Goal: Task Accomplishment & Management: Manage account settings

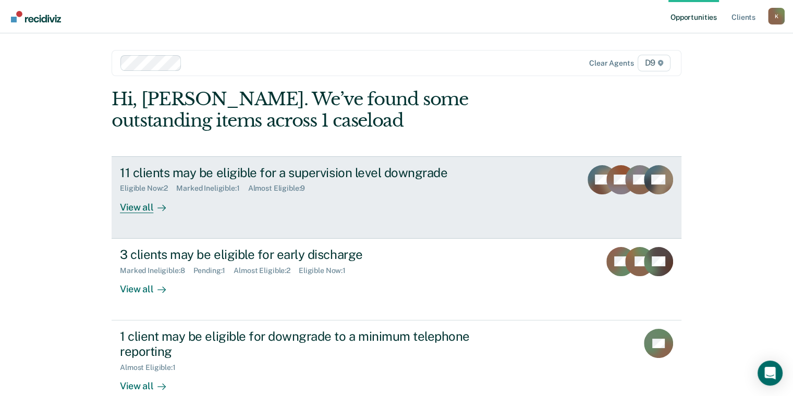
click at [239, 196] on div "11 clients may be eligible for a supervision level downgrade Eligible Now : 2 M…" at bounding box center [315, 189] width 391 height 48
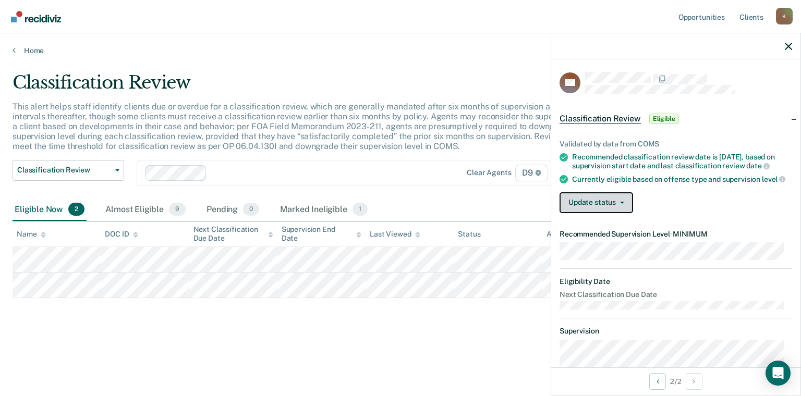
click at [585, 203] on button "Update status" at bounding box center [595, 202] width 73 height 21
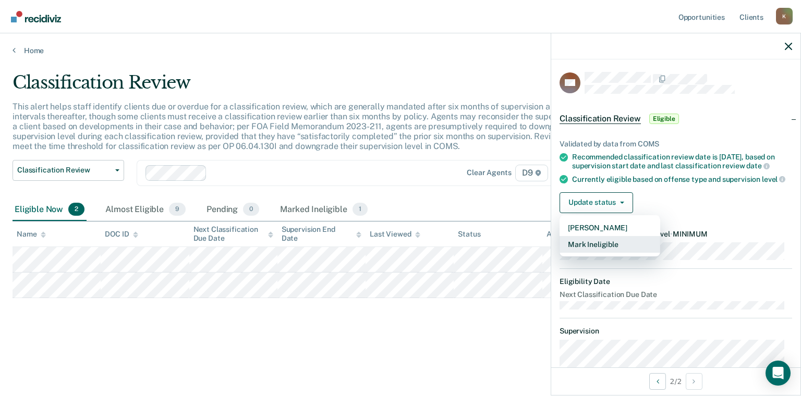
click at [579, 253] on button "Mark Ineligible" at bounding box center [609, 244] width 101 height 17
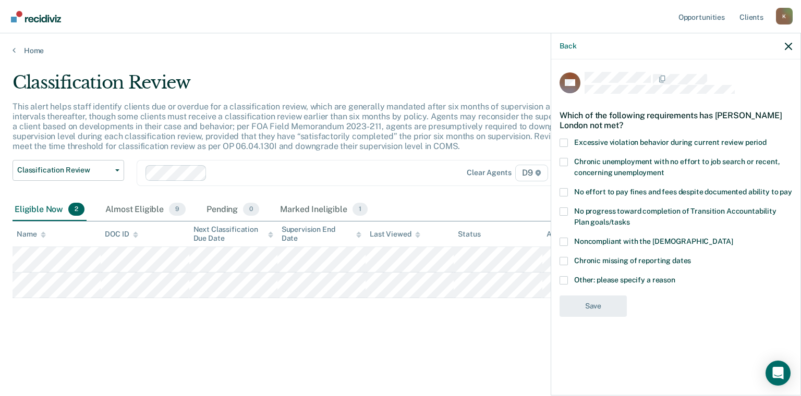
click at [583, 241] on span "Noncompliant with the [DEMOGRAPHIC_DATA]" at bounding box center [653, 241] width 158 height 8
click at [732, 238] on input "Noncompliant with the [DEMOGRAPHIC_DATA]" at bounding box center [732, 238] width 0 height 0
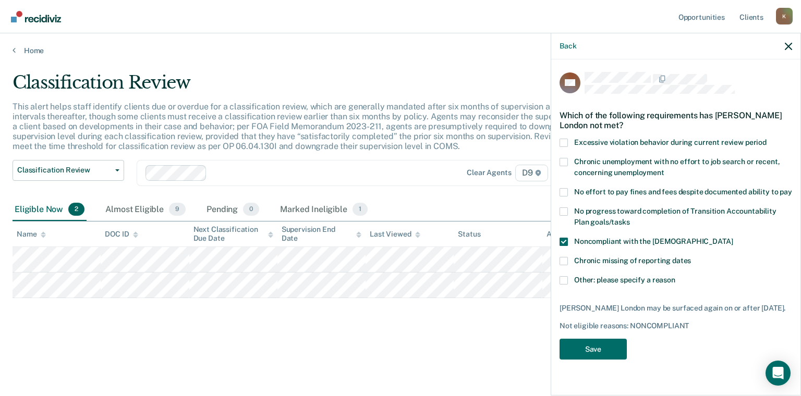
click at [584, 265] on label "Chronic missing of reporting dates" at bounding box center [675, 262] width 232 height 11
click at [691, 257] on input "Chronic missing of reporting dates" at bounding box center [691, 257] width 0 height 0
click at [582, 245] on label "Noncompliant with the [DEMOGRAPHIC_DATA]" at bounding box center [675, 243] width 232 height 11
click at [732, 238] on input "Noncompliant with the [DEMOGRAPHIC_DATA]" at bounding box center [732, 238] width 0 height 0
click at [613, 241] on span "Noncompliant with the [DEMOGRAPHIC_DATA]" at bounding box center [653, 241] width 158 height 8
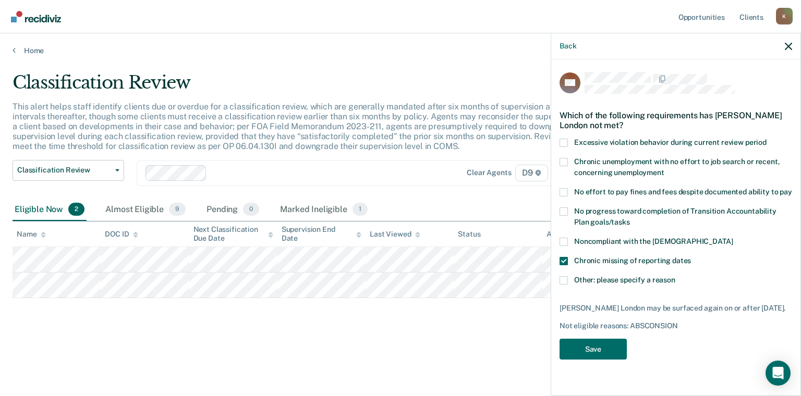
click at [732, 238] on input "Noncompliant with the [DEMOGRAPHIC_DATA]" at bounding box center [732, 238] width 0 height 0
click at [592, 257] on span "Chronic missing of reporting dates" at bounding box center [632, 260] width 117 height 8
click at [691, 257] on input "Chronic missing of reporting dates" at bounding box center [691, 257] width 0 height 0
click at [592, 257] on span "Chronic missing of reporting dates" at bounding box center [632, 260] width 117 height 8
click at [691, 257] on input "Chronic missing of reporting dates" at bounding box center [691, 257] width 0 height 0
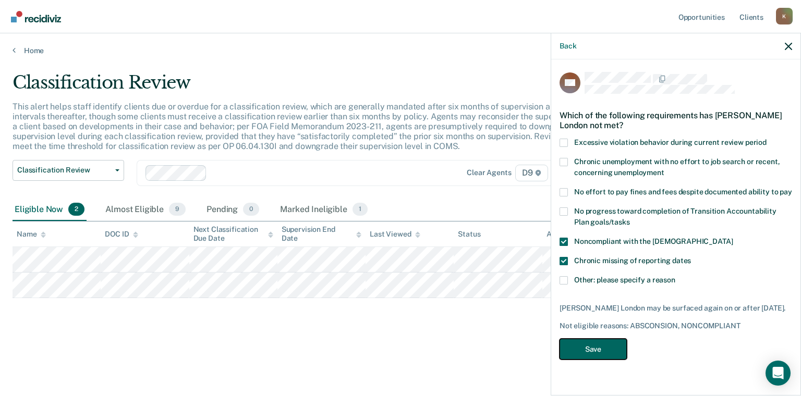
click at [616, 346] on button "Save" at bounding box center [592, 349] width 67 height 21
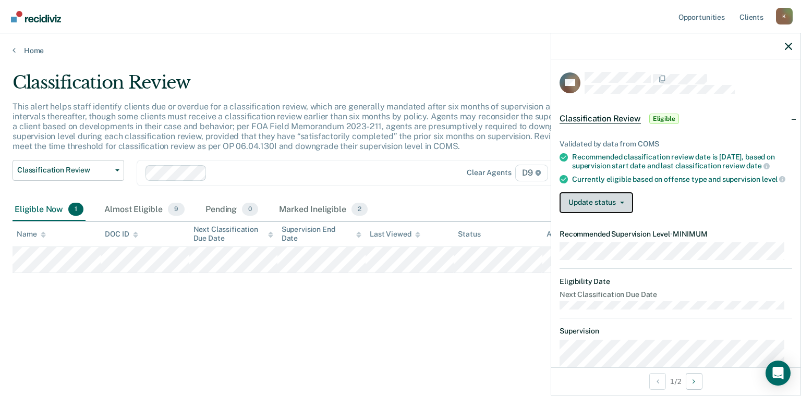
click at [594, 201] on button "Update status" at bounding box center [595, 202] width 73 height 21
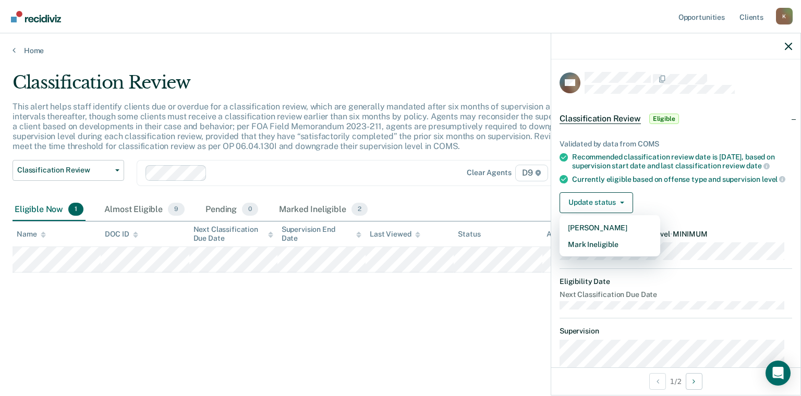
click at [586, 260] on article "KN Classification Review Eligible Validated by data from COMS Recommended class…" at bounding box center [675, 295] width 232 height 447
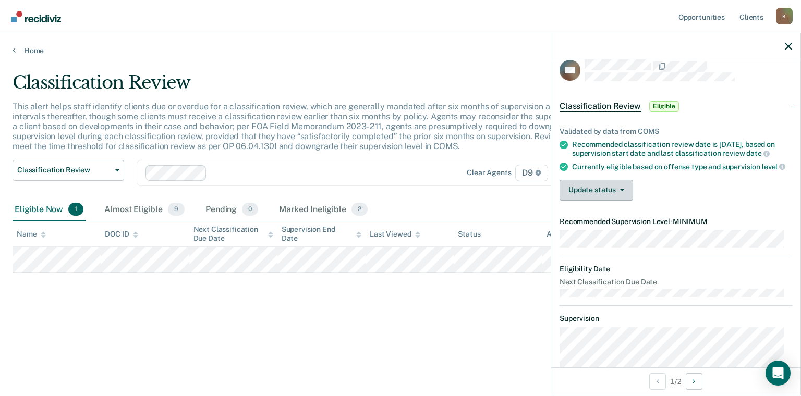
click at [578, 216] on article "KN Classification Review Eligible Validated by data from COMS Recommended class…" at bounding box center [675, 282] width 232 height 447
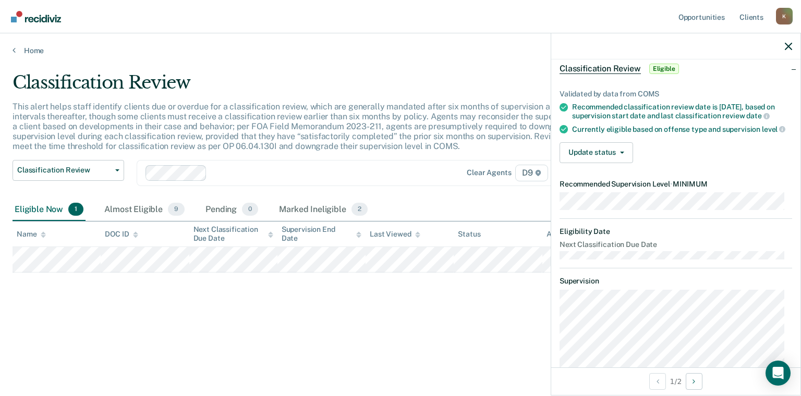
scroll to position [52, 0]
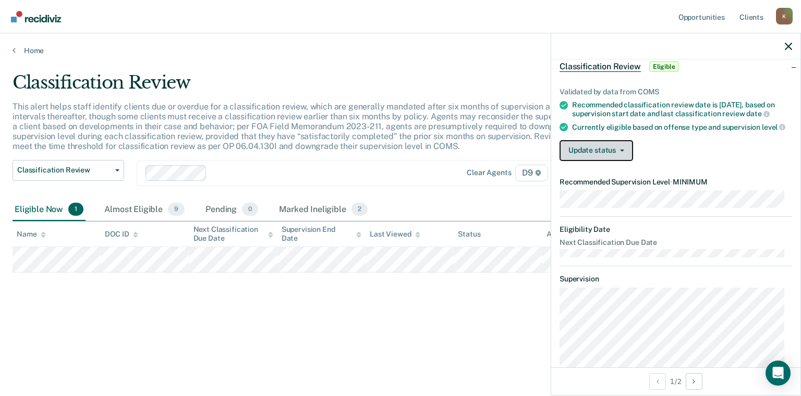
click at [591, 161] on button "Update status" at bounding box center [595, 150] width 73 height 21
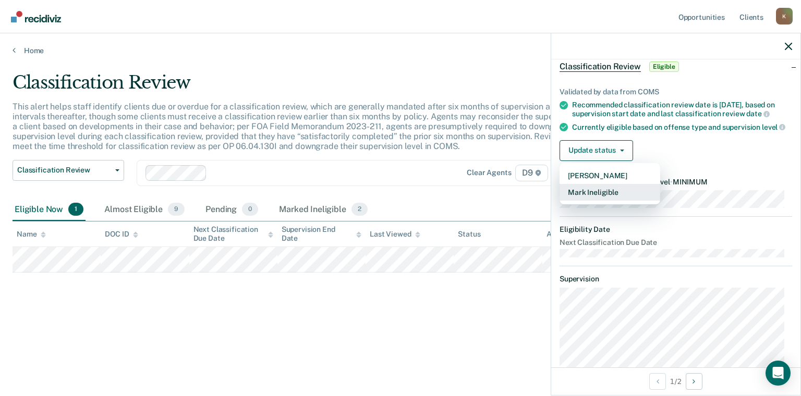
click at [586, 201] on button "Mark Ineligible" at bounding box center [609, 192] width 101 height 17
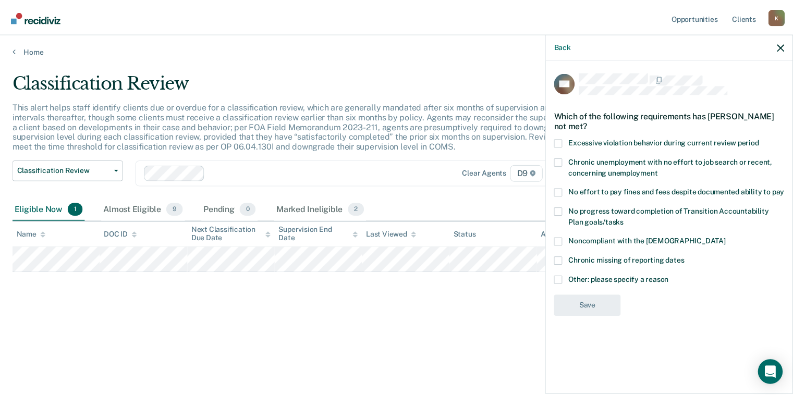
scroll to position [0, 0]
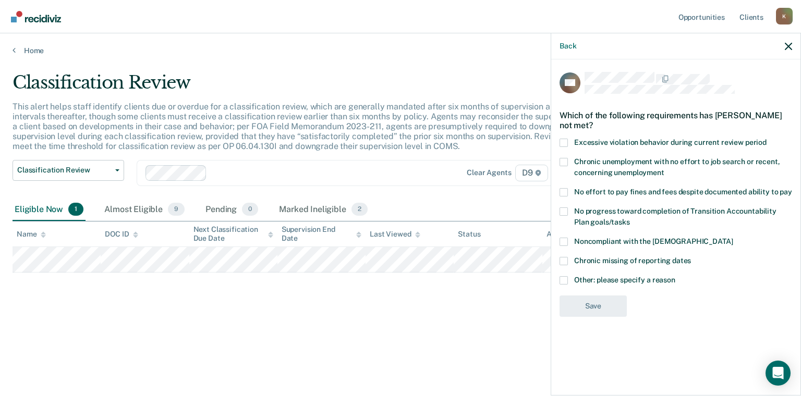
click at [594, 178] on label "Chronic unemployment with no effort to job search or recent, concerning unemplo…" at bounding box center [675, 169] width 232 height 22
click at [664, 169] on input "Chronic unemployment with no effort to job search or recent, concerning unemplo…" at bounding box center [664, 169] width 0 height 0
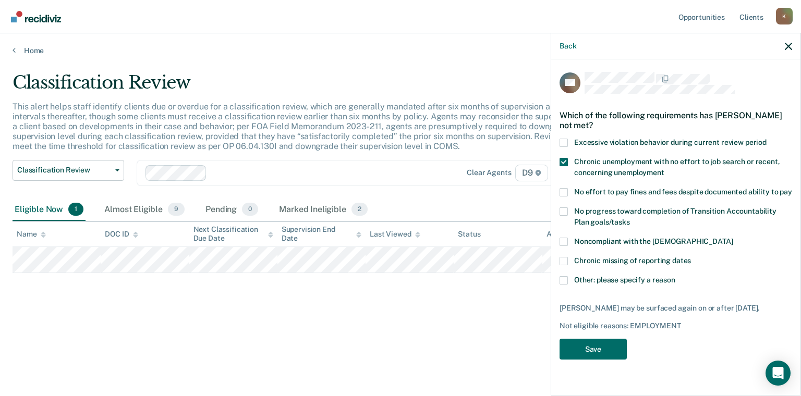
click at [595, 178] on label "Chronic unemployment with no effort to job search or recent, concerning unemplo…" at bounding box center [675, 169] width 232 height 22
click at [664, 169] on input "Chronic unemployment with no effort to job search or recent, concerning unemplo…" at bounding box center [664, 169] width 0 height 0
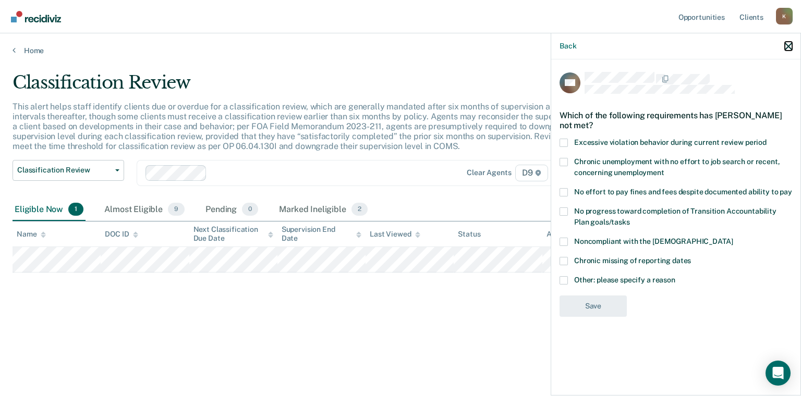
click at [786, 44] on icon "button" at bounding box center [787, 46] width 7 height 7
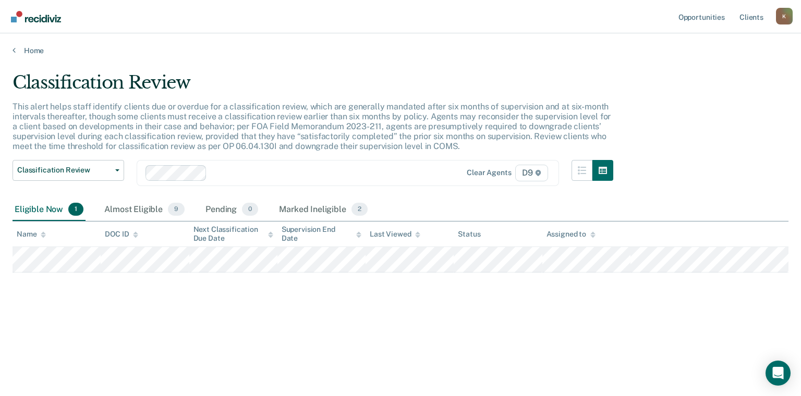
click at [0, 50] on div "Home" at bounding box center [400, 44] width 801 height 22
click at [17, 50] on link "Home" at bounding box center [401, 50] width 776 height 9
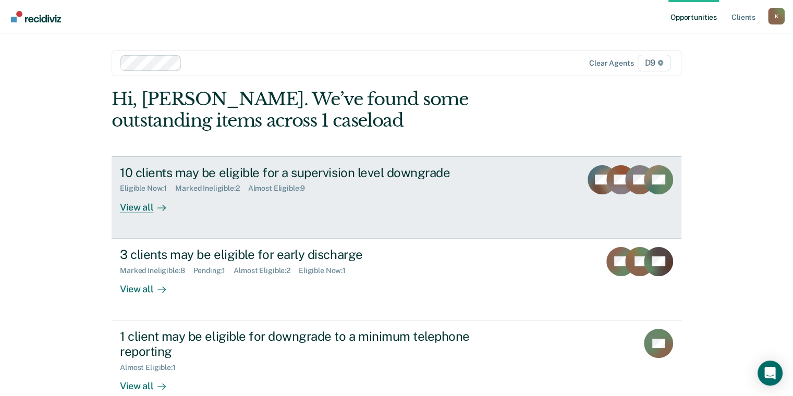
click at [265, 205] on div "10 clients may be eligible for a supervision level downgrade Eligible Now : 1 M…" at bounding box center [315, 189] width 391 height 48
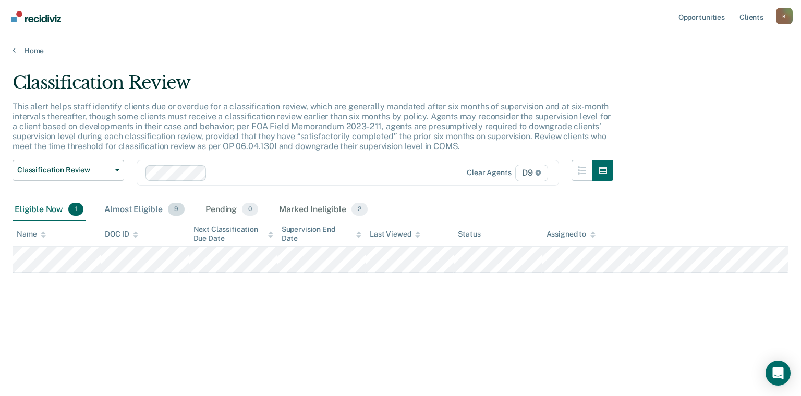
click at [143, 208] on div "Almost Eligible 9" at bounding box center [144, 210] width 84 height 23
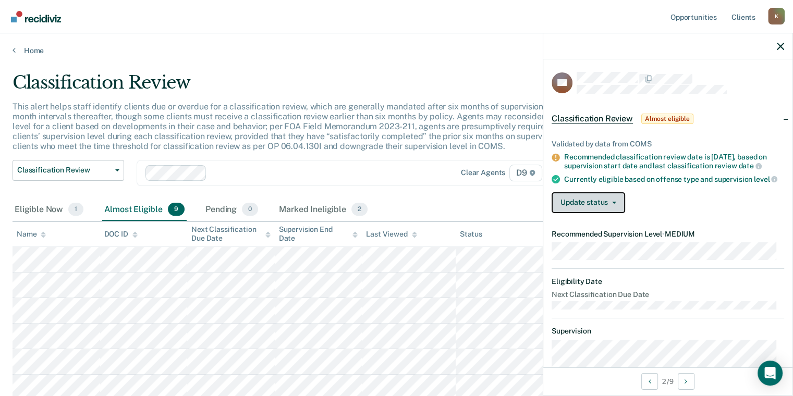
click at [573, 213] on button "Update status" at bounding box center [587, 202] width 73 height 21
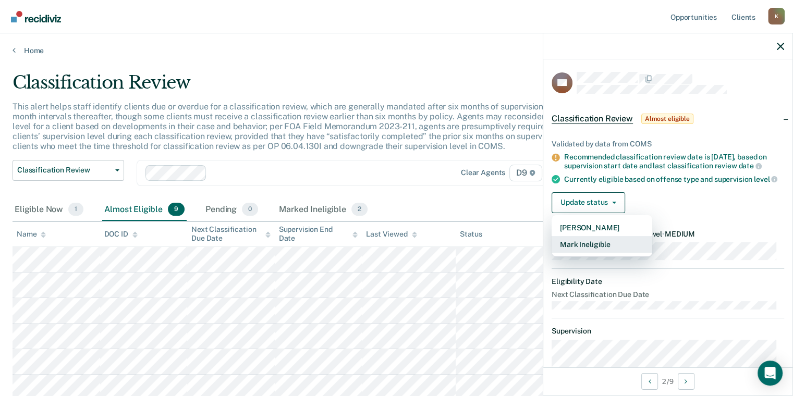
click at [584, 252] on button "Mark Ineligible" at bounding box center [601, 244] width 101 height 17
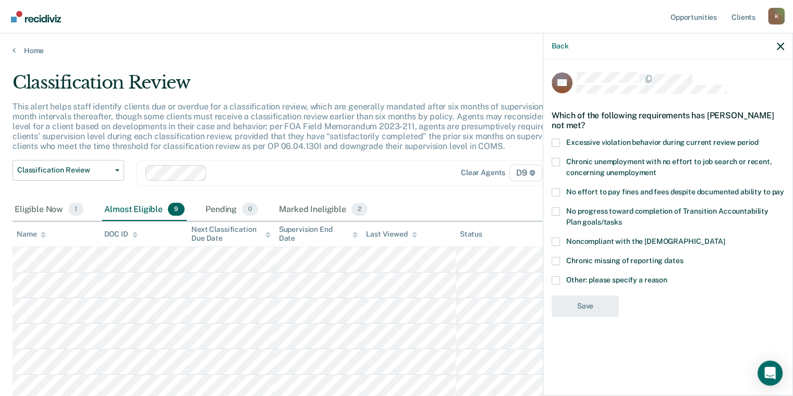
click at [589, 283] on label "Other: please specify a reason" at bounding box center [667, 281] width 232 height 11
click at [667, 276] on input "Other: please specify a reason" at bounding box center [667, 276] width 0 height 0
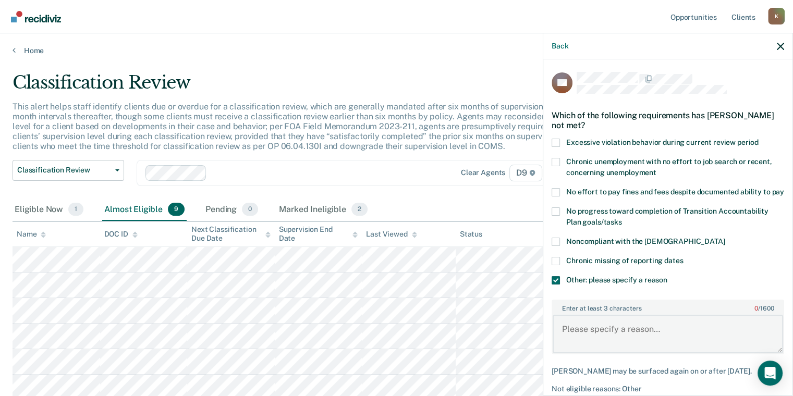
click at [619, 338] on textarea "Enter at least 3 characters 0 / 1600" at bounding box center [668, 334] width 230 height 39
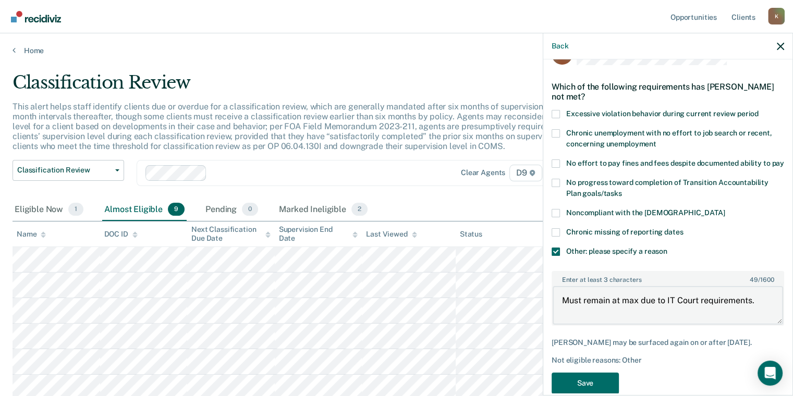
scroll to position [56, 0]
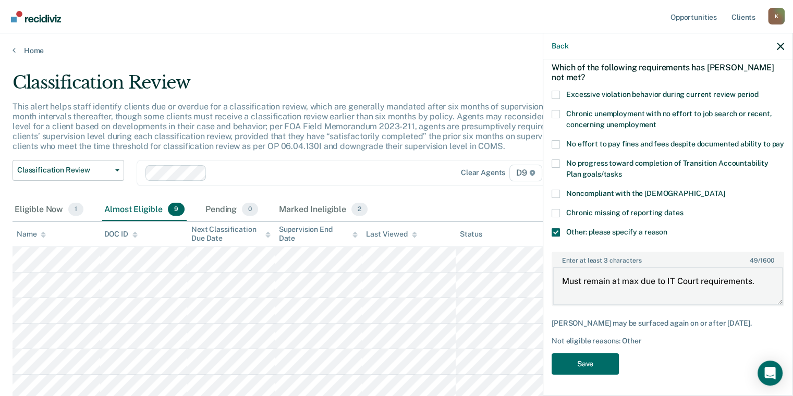
click at [630, 274] on textarea "Must remain at max due to IT Court requirements." at bounding box center [668, 286] width 230 height 39
click at [629, 277] on textarea "Must remain at max due to IT Court requirements." at bounding box center [668, 286] width 230 height 39
type textarea "Must remain at max due to IT Court requirements."
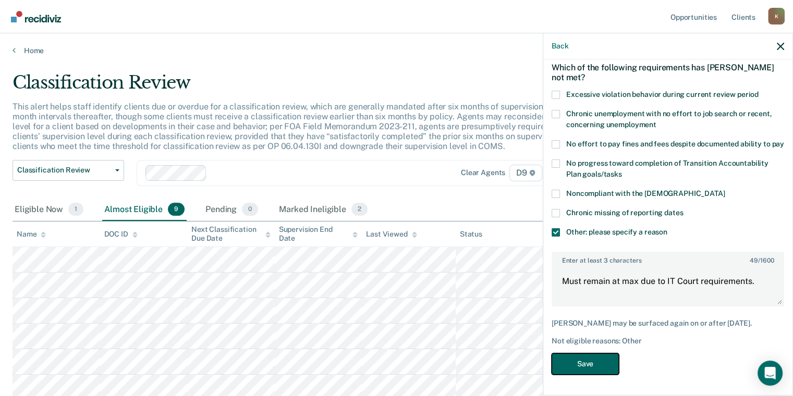
click at [592, 359] on button "Save" at bounding box center [584, 363] width 67 height 21
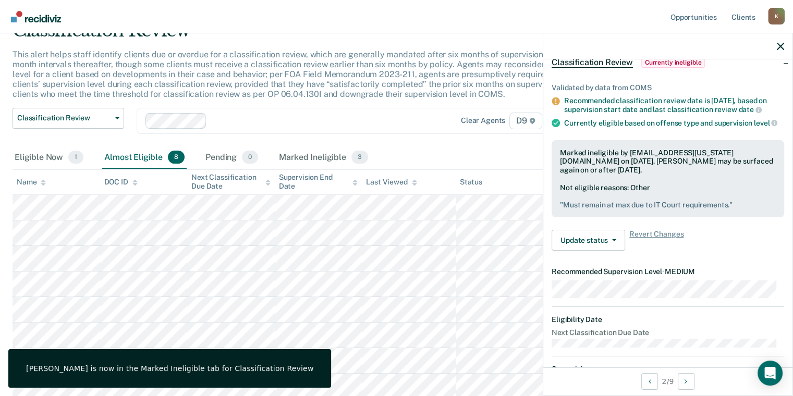
scroll to position [104, 0]
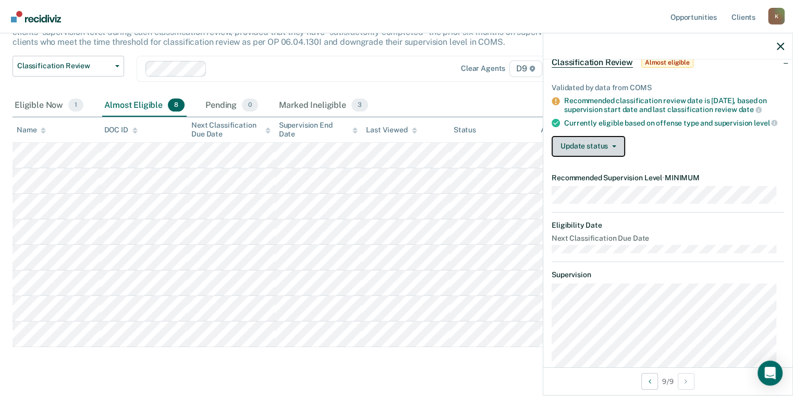
click at [600, 157] on button "Update status" at bounding box center [587, 146] width 73 height 21
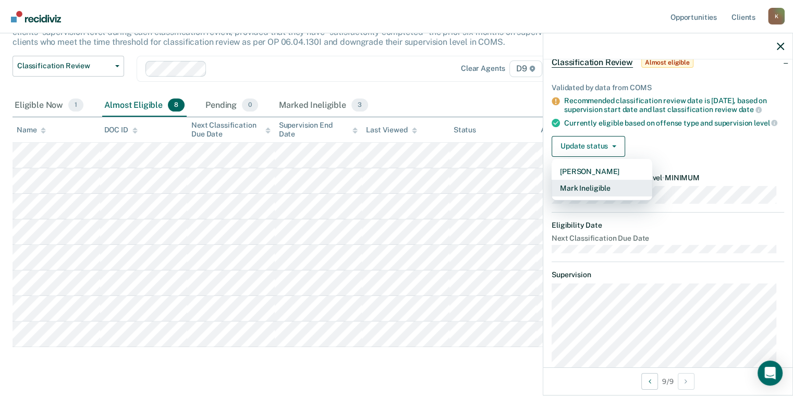
click at [595, 193] on button "Mark Ineligible" at bounding box center [601, 188] width 101 height 17
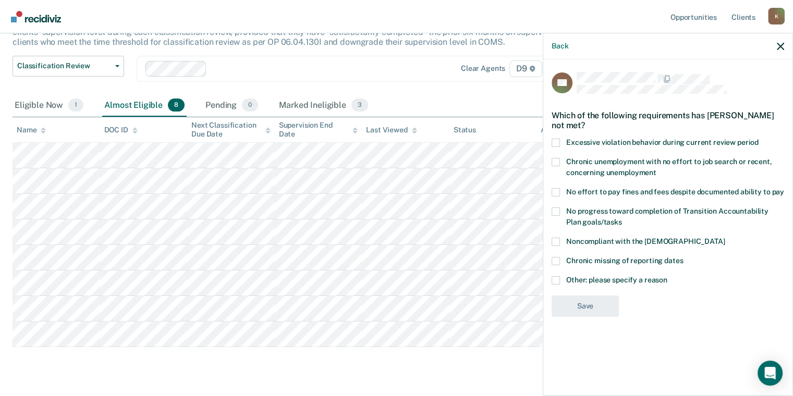
scroll to position [0, 0]
click at [593, 280] on span "Other: please specify a reason" at bounding box center [616, 280] width 101 height 8
click at [667, 276] on input "Other: please specify a reason" at bounding box center [667, 276] width 0 height 0
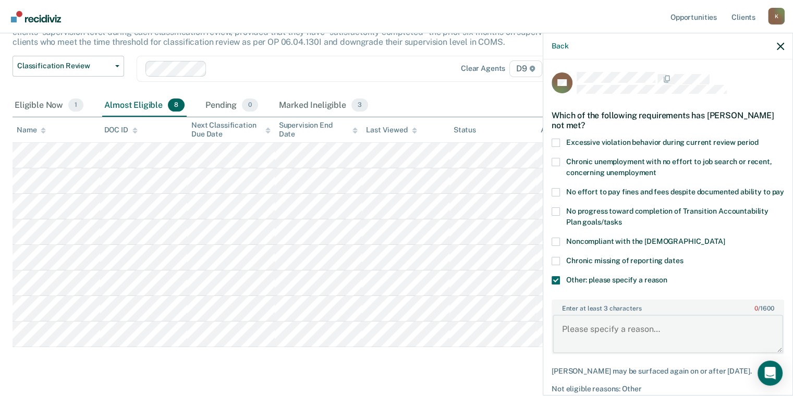
click at [592, 343] on textarea "Enter at least 3 characters 0 / 1600" at bounding box center [668, 334] width 230 height 39
paste textarea "Must remain at max due to IT Court requirements."
click at [630, 339] on textarea "cMust remain at max due to IT Court requirements." at bounding box center [668, 334] width 230 height 39
drag, startPoint x: 563, startPoint y: 340, endPoint x: 569, endPoint y: 336, distance: 7.5
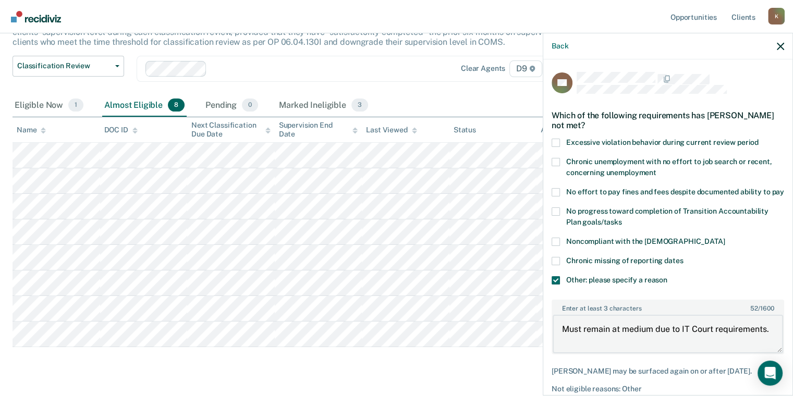
scroll to position [65, 0]
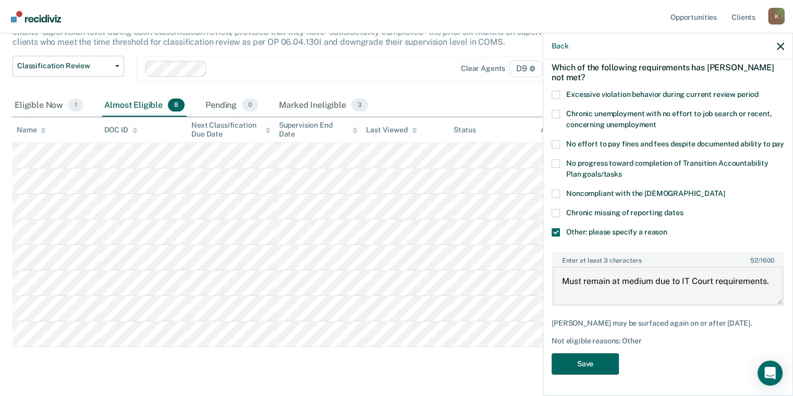
type textarea "Must remain at medium due to IT Court requirements."
click at [559, 366] on button "Save" at bounding box center [584, 363] width 67 height 21
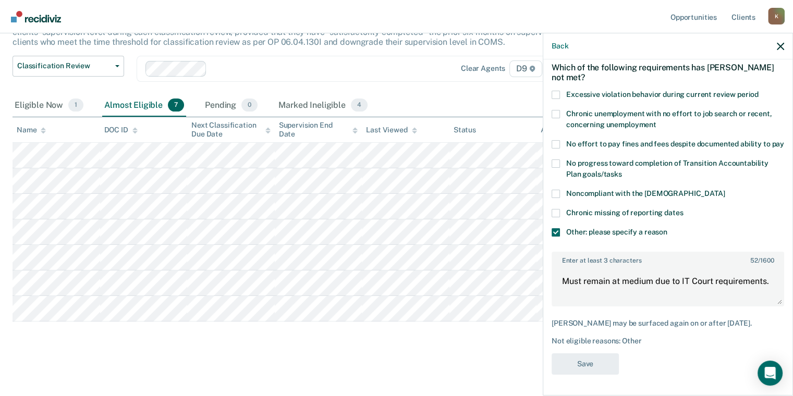
scroll to position [104, 0]
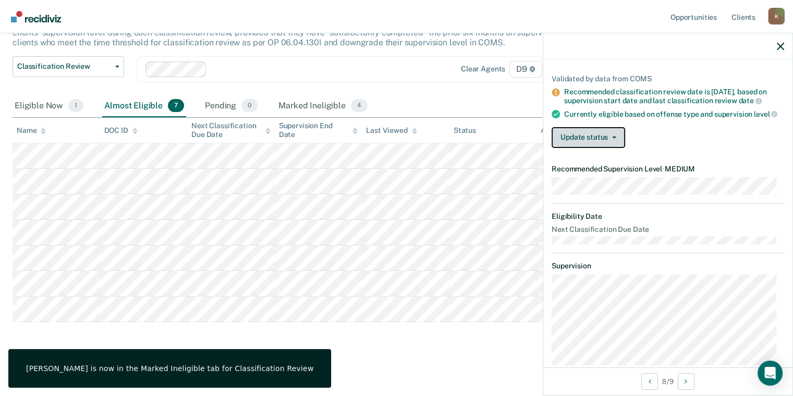
click at [563, 147] on button "Update status" at bounding box center [587, 137] width 73 height 21
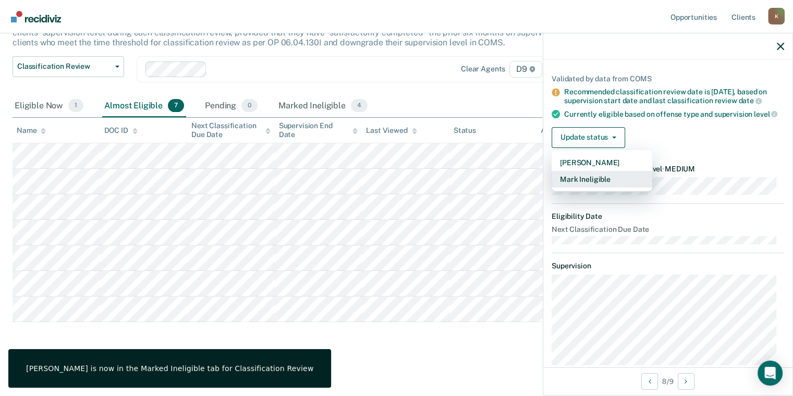
click at [563, 188] on button "Mark Ineligible" at bounding box center [601, 179] width 101 height 17
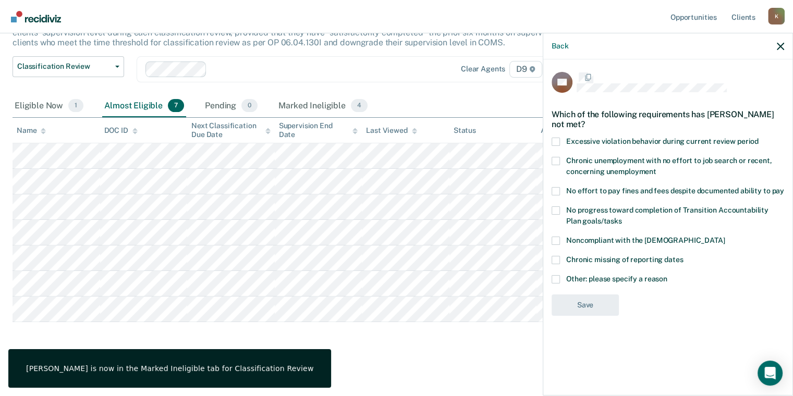
scroll to position [0, 0]
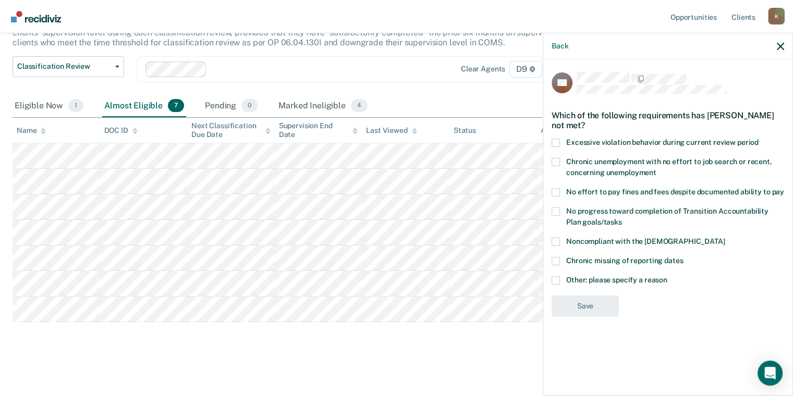
click at [563, 281] on label "Other: please specify a reason" at bounding box center [667, 281] width 232 height 11
click at [667, 276] on input "Other: please specify a reason" at bounding box center [667, 276] width 0 height 0
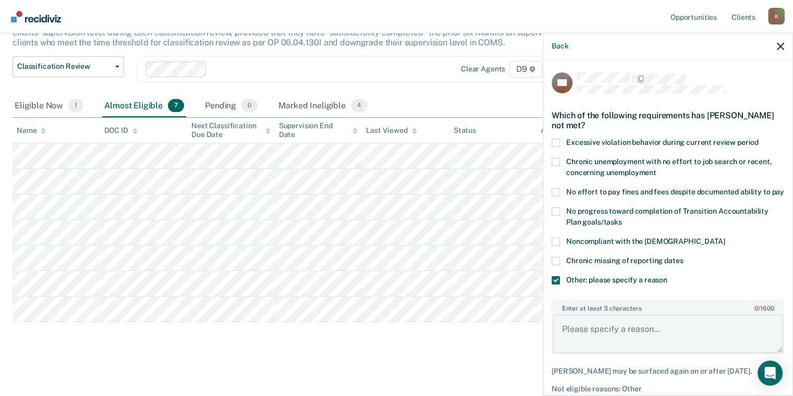
click at [583, 344] on textarea "Enter at least 3 characters 0 / 1600" at bounding box center [668, 334] width 230 height 39
paste textarea "Must remain at max due to IT Court requirements."
click at [619, 336] on textarea "Must remain at max due to IT Court requirements." at bounding box center [668, 334] width 230 height 39
click at [623, 339] on textarea "Must remain at max due to IT Court requirements." at bounding box center [668, 334] width 230 height 39
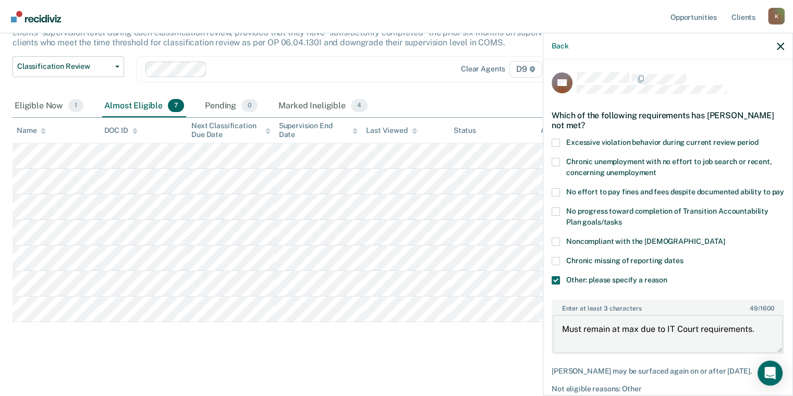
click at [623, 339] on textarea "Must remain at max due to IT Court requirements." at bounding box center [668, 334] width 230 height 39
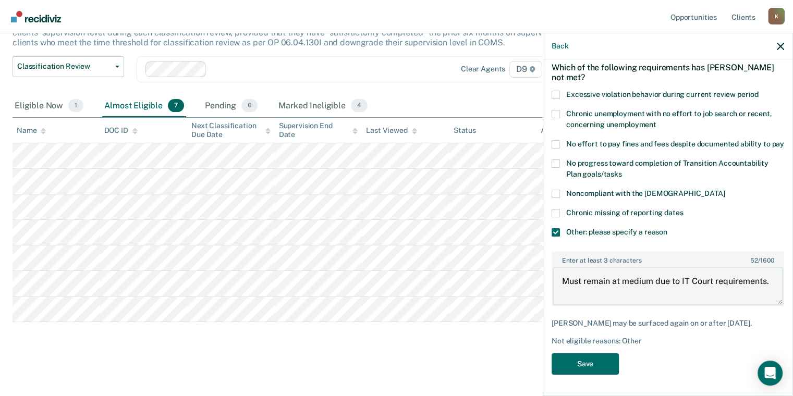
scroll to position [56, 0]
type textarea "Must remain at medium due to IT Court requirements."
click at [587, 360] on button "Save" at bounding box center [584, 363] width 67 height 21
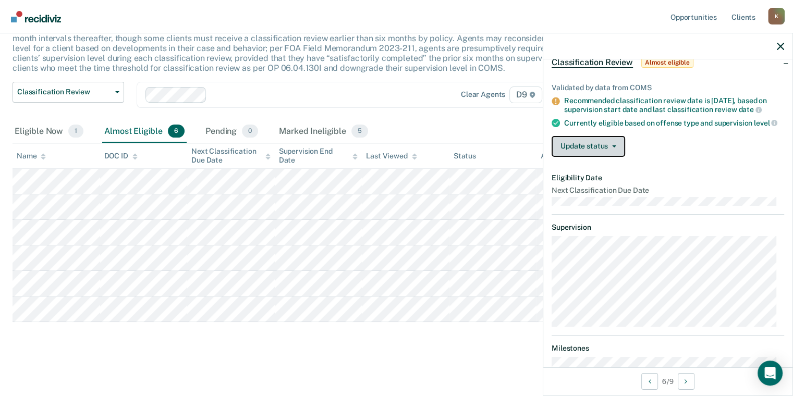
click at [569, 157] on button "Update status" at bounding box center [587, 146] width 73 height 21
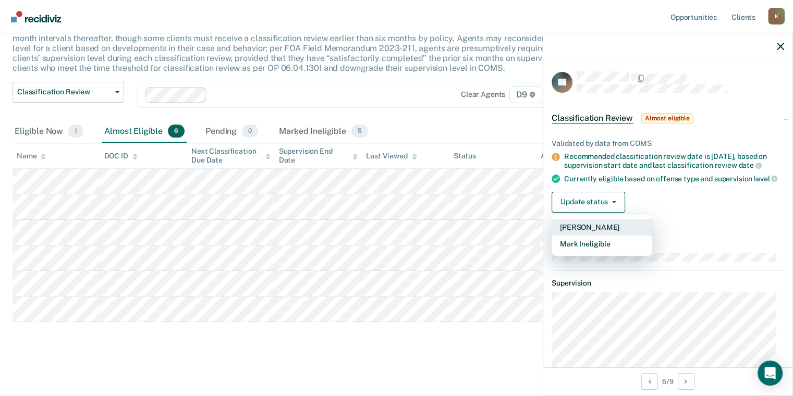
scroll to position [0, 0]
click at [610, 245] on button "Mark Ineligible" at bounding box center [601, 244] width 101 height 17
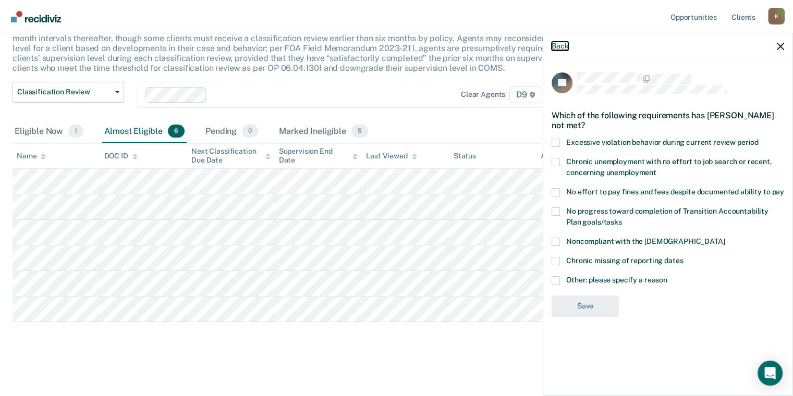
click at [555, 43] on button "Back" at bounding box center [559, 46] width 17 height 9
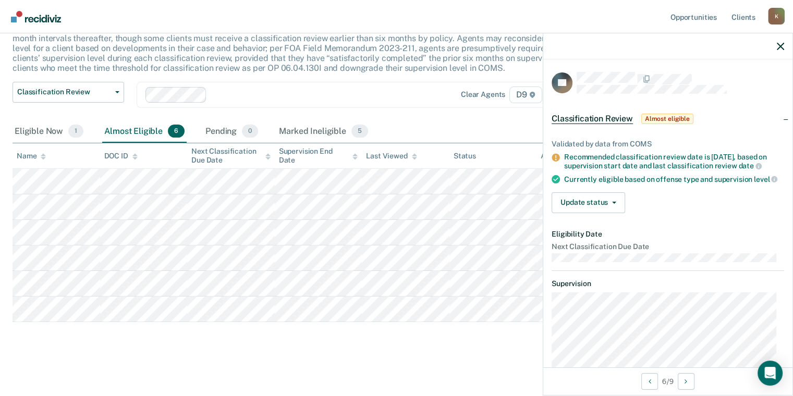
click at [26, 338] on div "Classification Review This alert helps staff identify clients due or overdue fo…" at bounding box center [397, 173] width 768 height 359
click at [776, 50] on div at bounding box center [667, 46] width 249 height 26
click at [781, 39] on div at bounding box center [667, 46] width 249 height 26
click at [779, 48] on icon "button" at bounding box center [780, 46] width 7 height 7
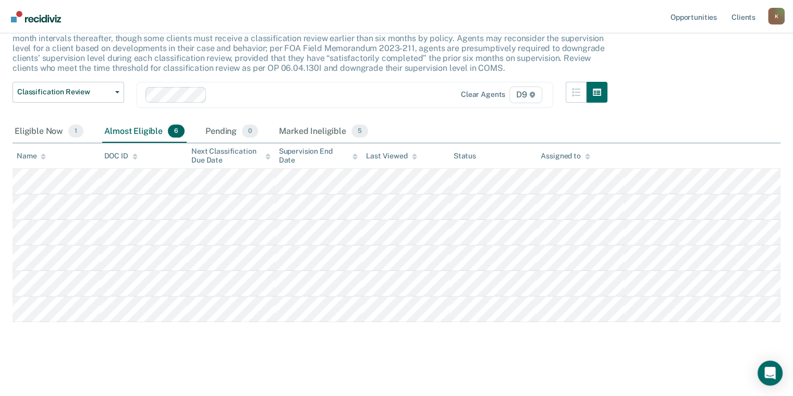
click at [9, 131] on main "Classification Review This alert helps staff identify clients due or overdue fo…" at bounding box center [396, 185] width 793 height 417
click at [33, 136] on div "Eligible Now 1" at bounding box center [49, 131] width 73 height 23
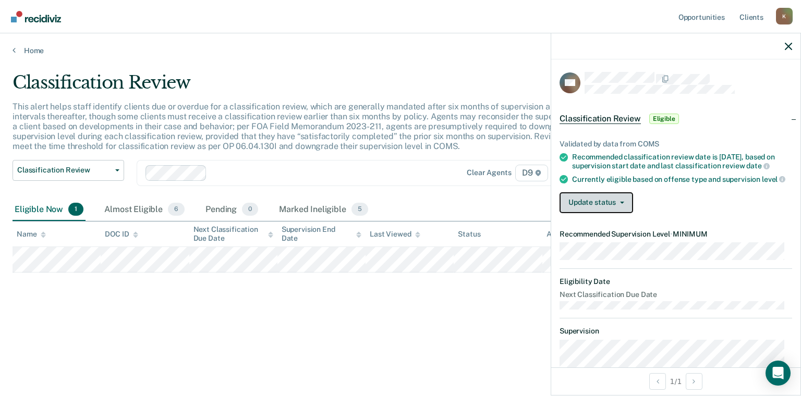
click at [610, 213] on button "Update status" at bounding box center [595, 202] width 73 height 21
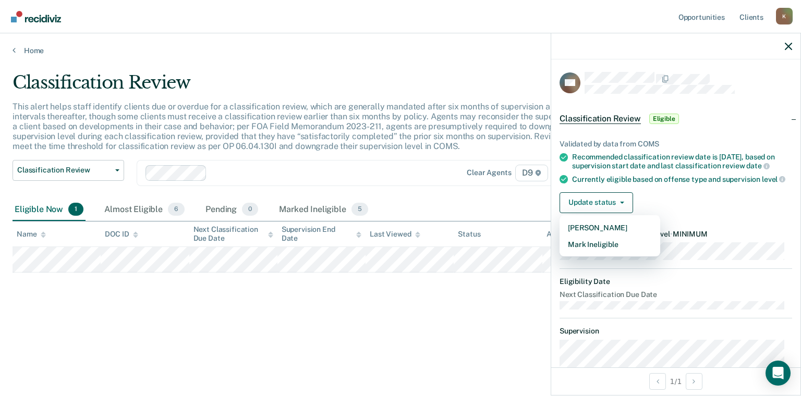
click at [629, 159] on div "Recommended classification review date is [DATE], based on supervision start da…" at bounding box center [682, 162] width 220 height 18
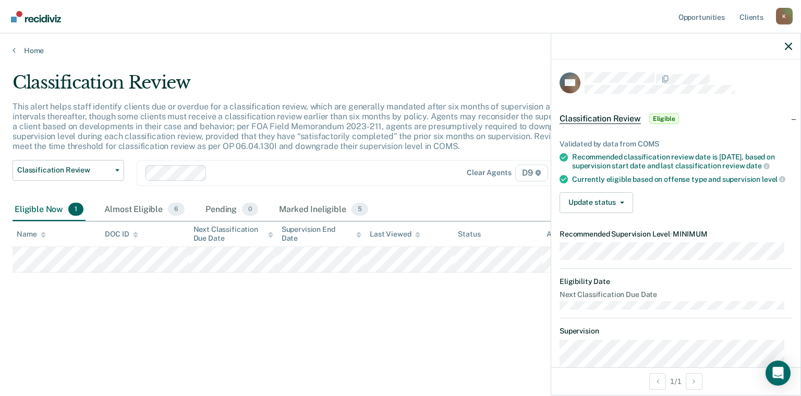
click at [779, 47] on div at bounding box center [675, 46] width 249 height 26
click at [785, 44] on icon "button" at bounding box center [787, 46] width 7 height 7
